Goal: Transaction & Acquisition: Purchase product/service

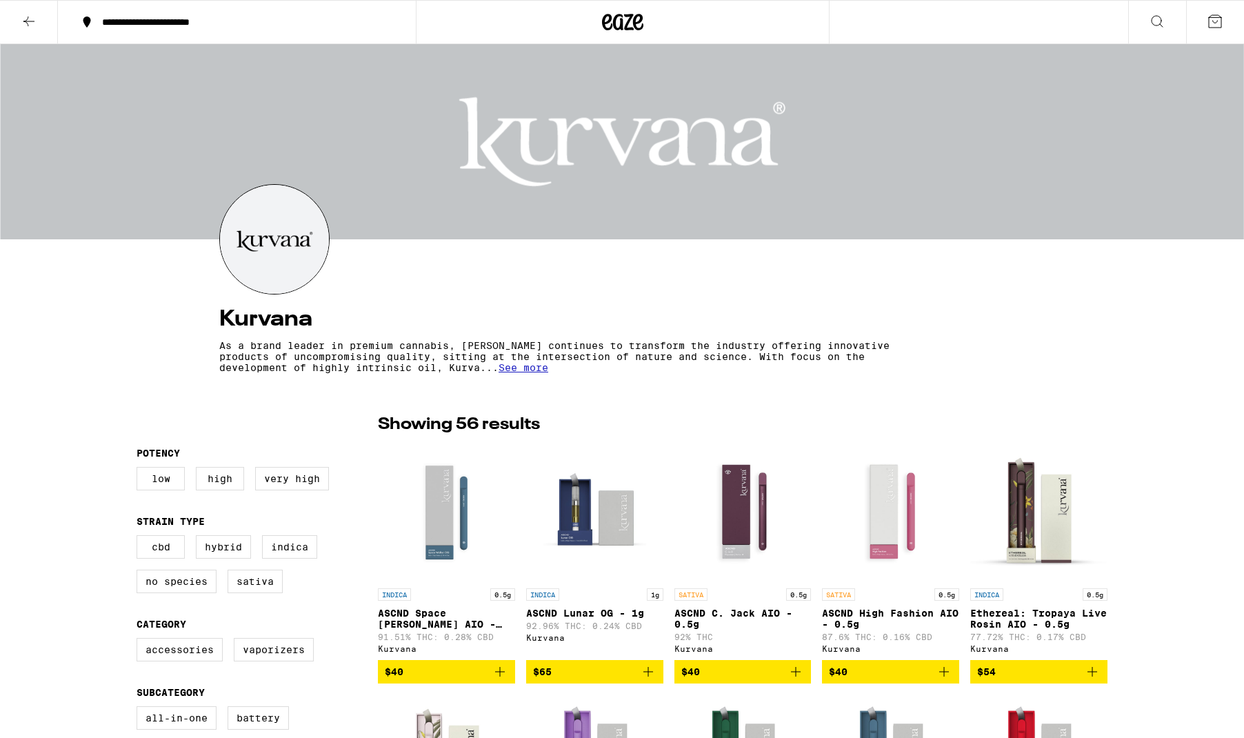
click at [312, 29] on button "**********" at bounding box center [237, 21] width 358 height 41
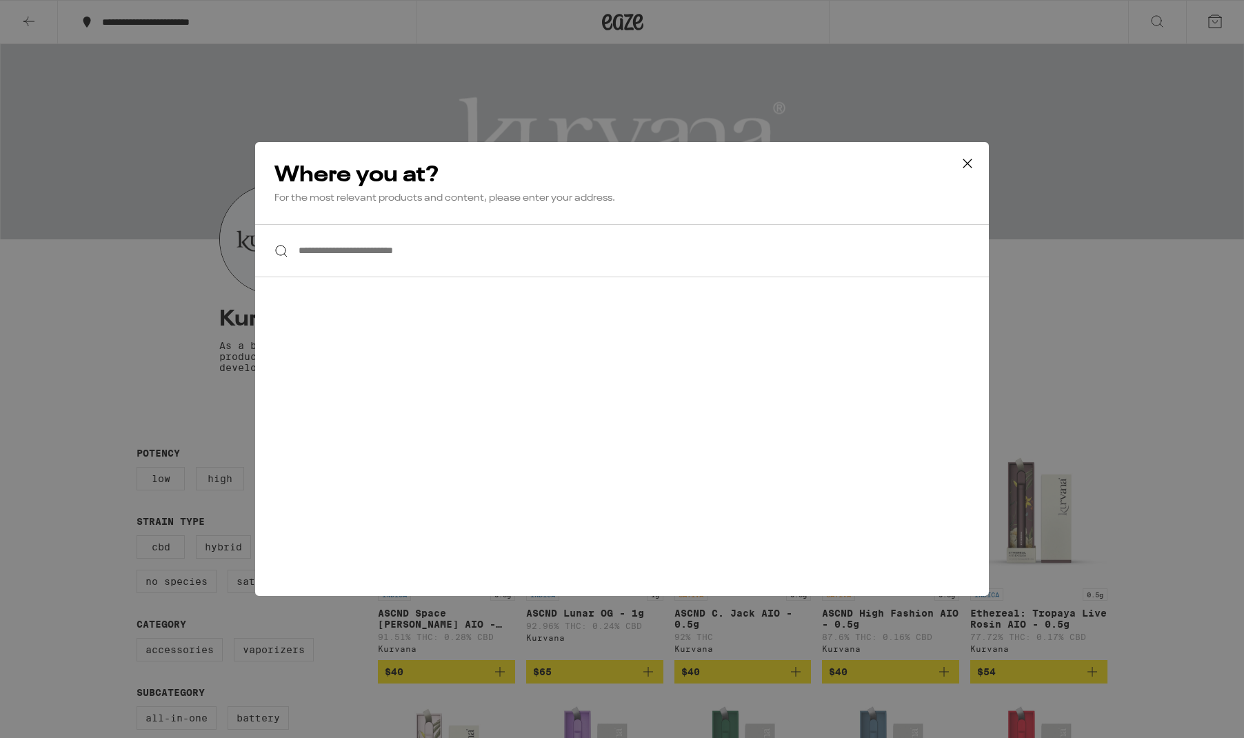
click at [390, 254] on input "**********" at bounding box center [622, 250] width 734 height 53
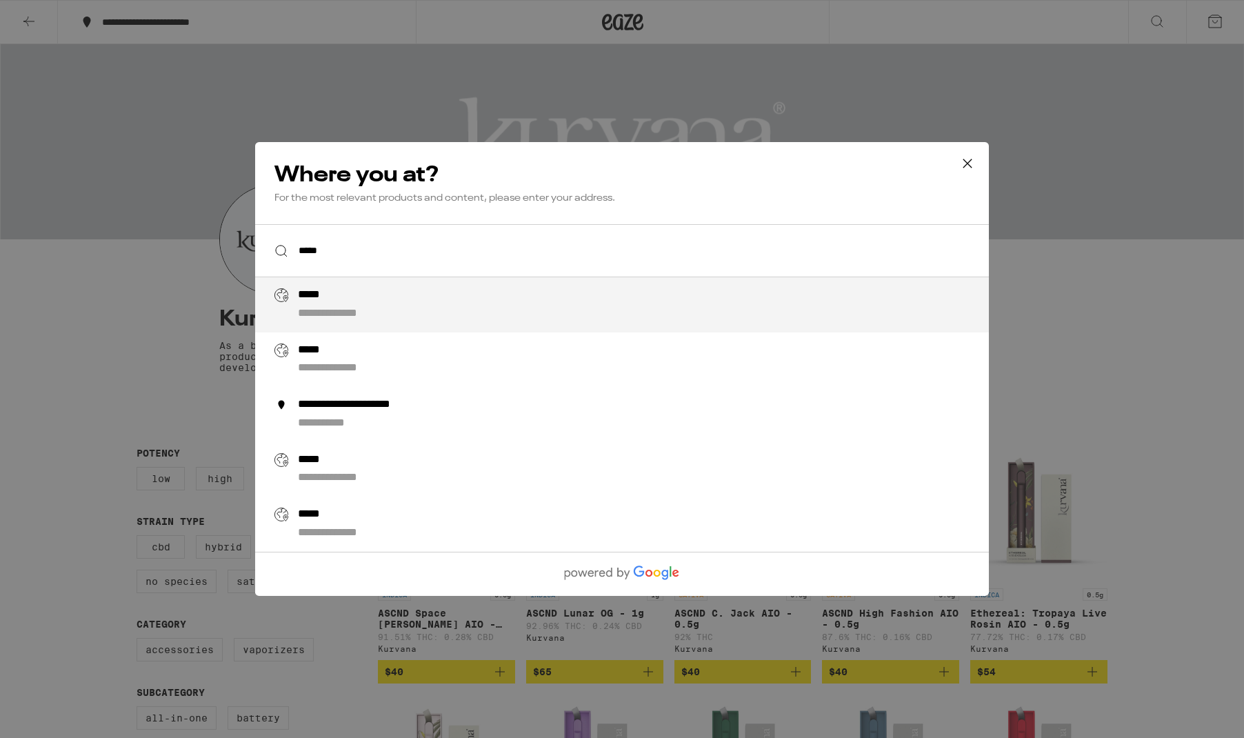
type input "**********"
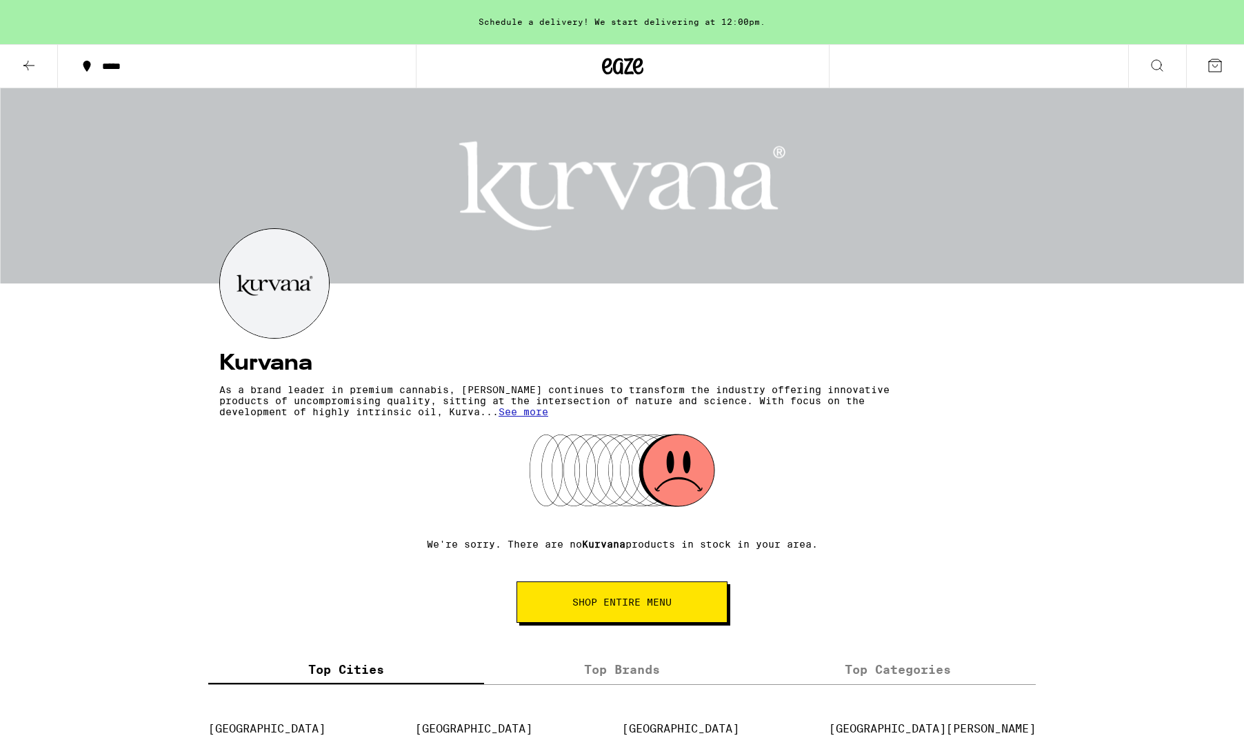
scroll to position [368, 0]
